Goal: Information Seeking & Learning: Check status

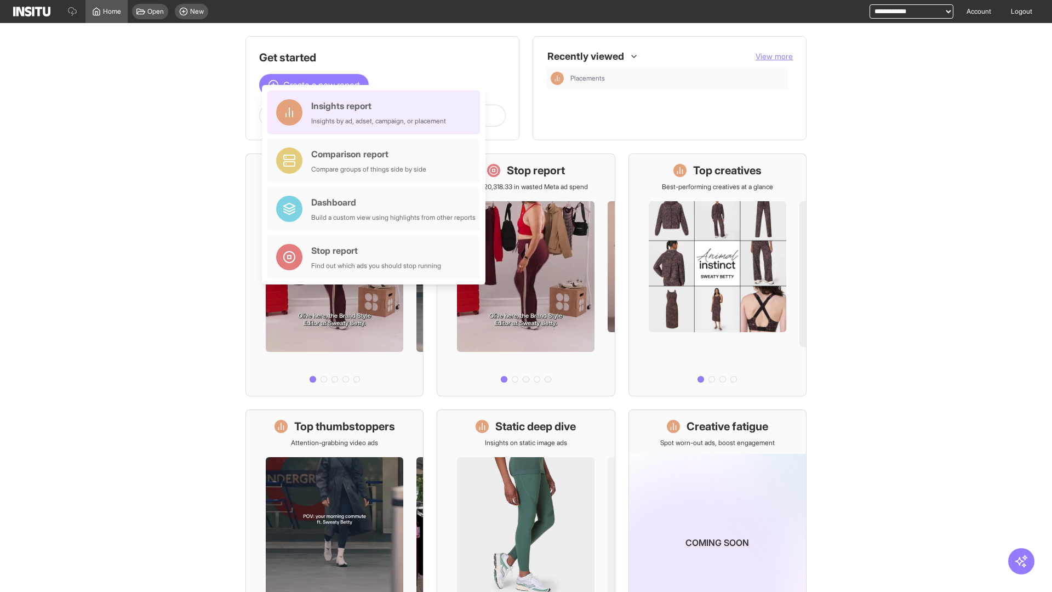
click at [377, 112] on div "Insights report Insights by ad, adset, campaign, or placement" at bounding box center [378, 112] width 135 height 26
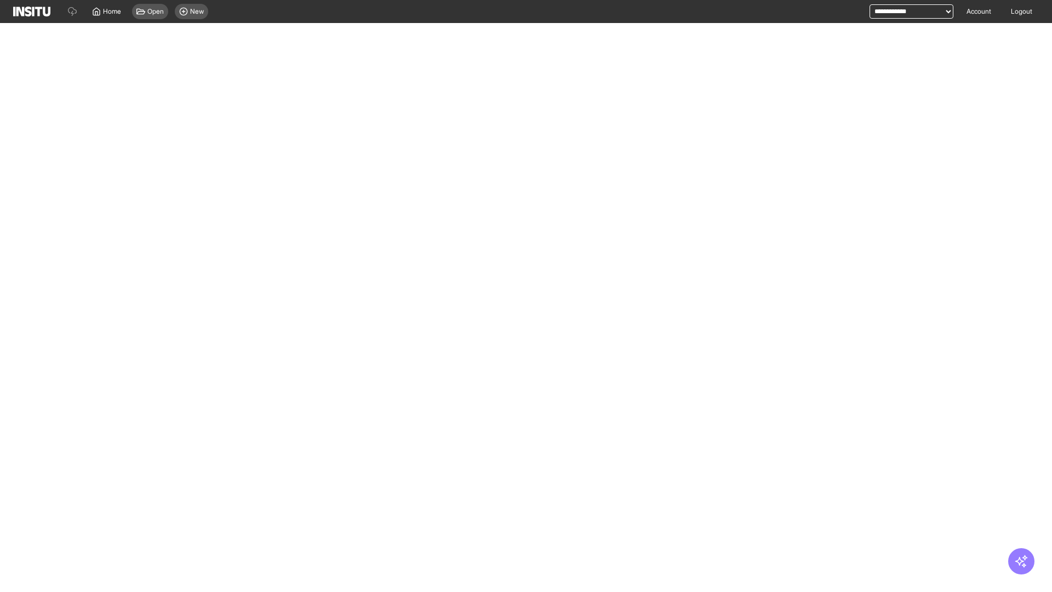
select select "**"
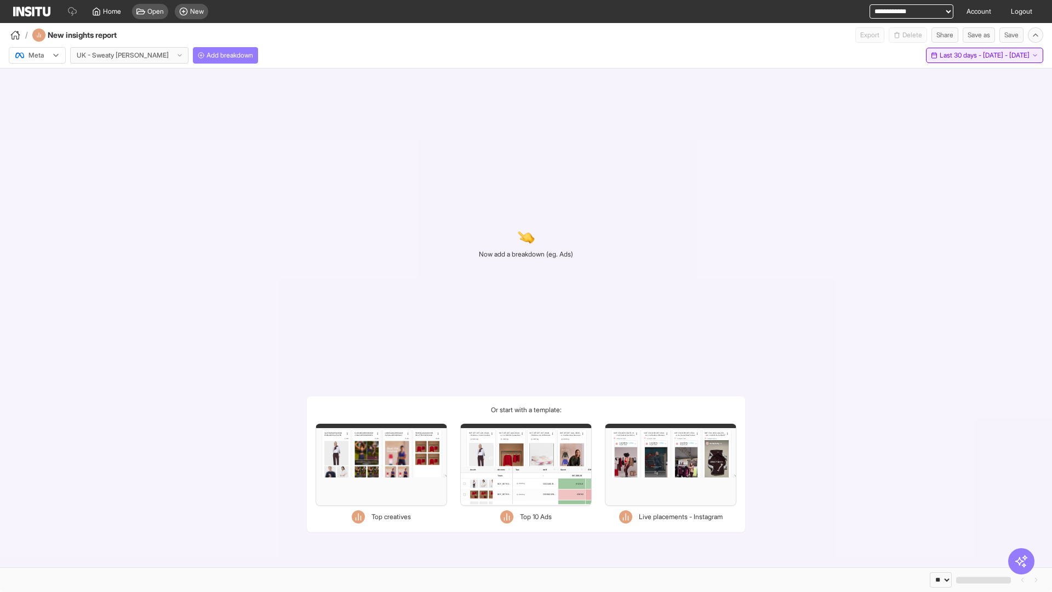
click at [961, 55] on span "Last 30 days - [DATE] - [DATE]" at bounding box center [985, 55] width 90 height 9
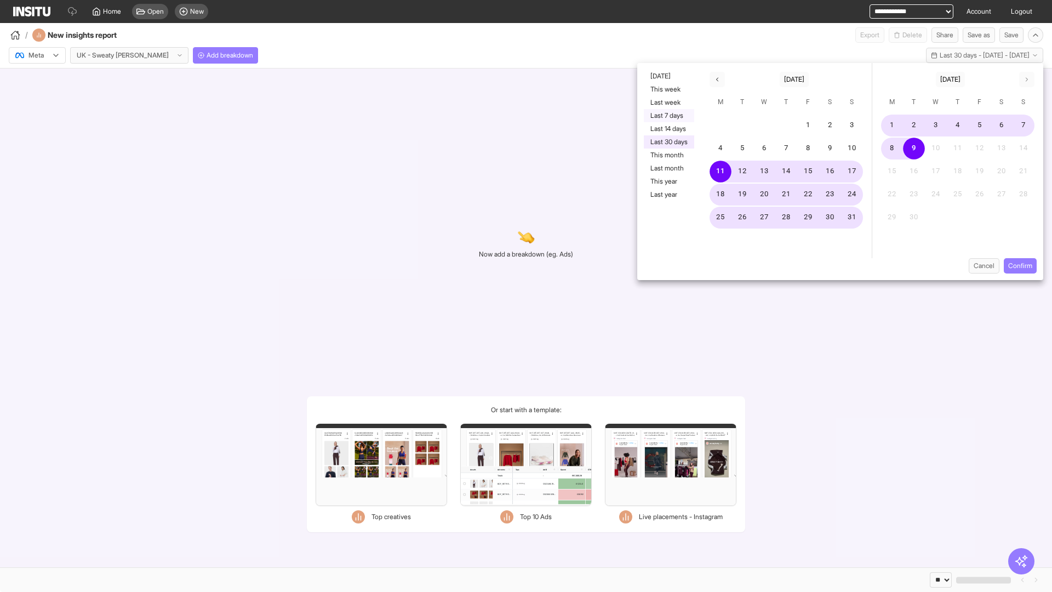
click at [668, 116] on button "Last 7 days" at bounding box center [669, 115] width 50 height 13
